Goal: Task Accomplishment & Management: Use online tool/utility

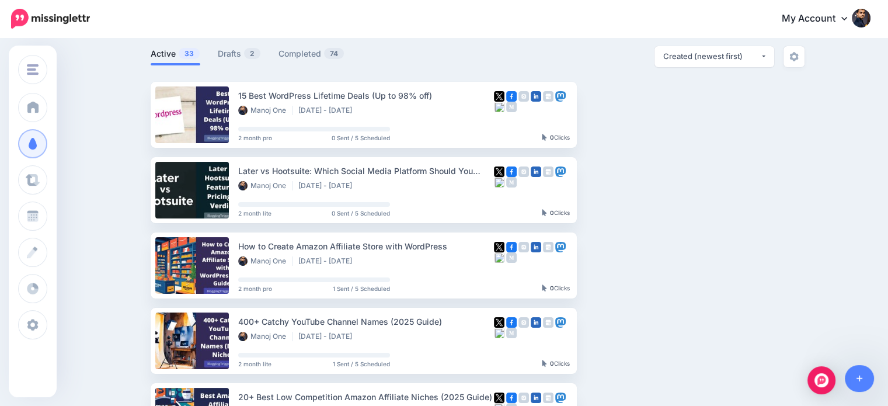
scroll to position [38, 0]
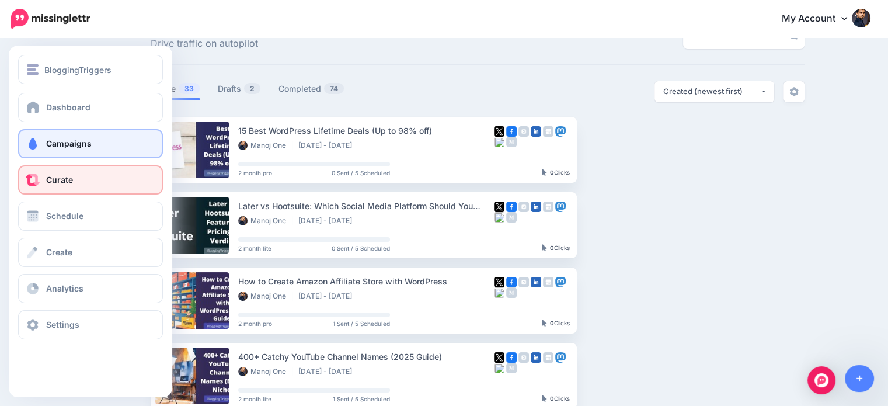
click at [47, 183] on span "Curate" at bounding box center [59, 179] width 27 height 10
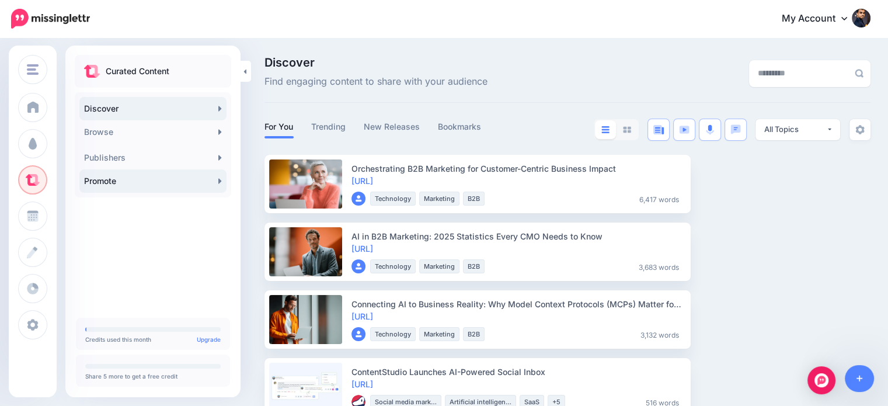
click at [160, 183] on link "Promote" at bounding box center [152, 180] width 147 height 23
